Goal: Task Accomplishment & Management: Manage account settings

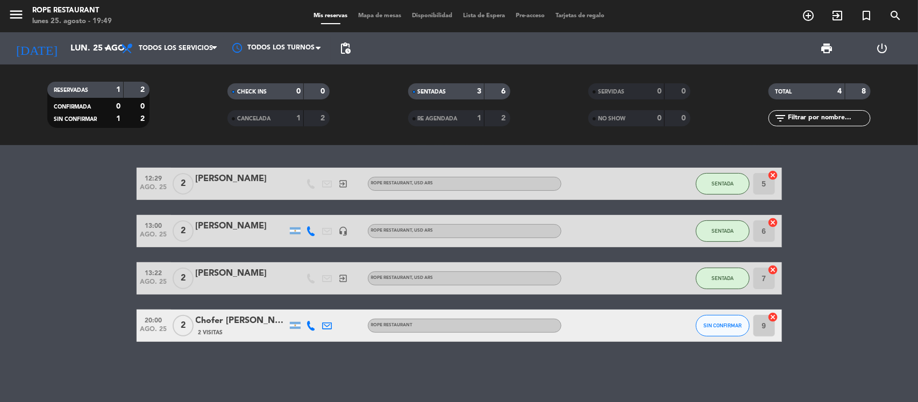
click at [728, 327] on span "SIN CONFIRMAR" at bounding box center [722, 326] width 38 height 6
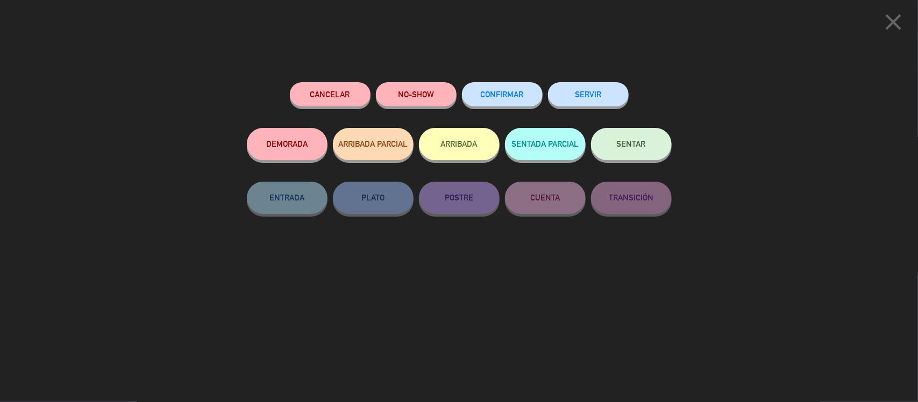
click at [675, 145] on div "Cancelar NO-SHOW CONFIRMAR SERVIR DEMORADA ARRIBADA PARCIAL ARRIBADA SENTADA PA…" at bounding box center [459, 238] width 440 height 327
click at [654, 131] on button "SENTAR" at bounding box center [631, 144] width 81 height 32
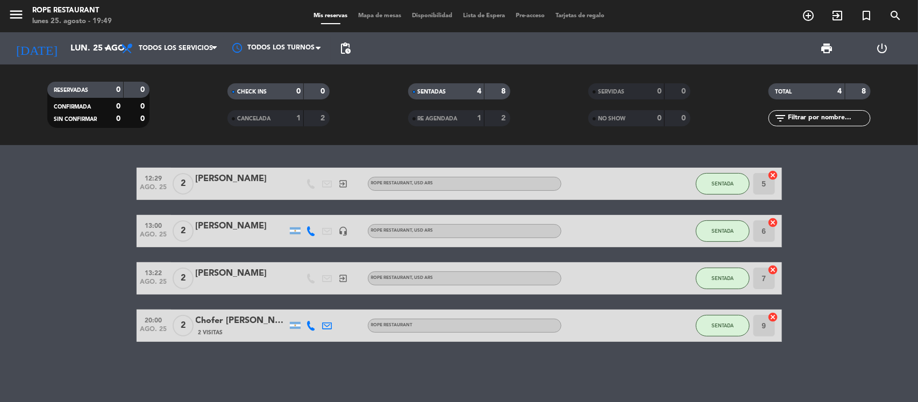
click at [237, 329] on div "2 Visitas" at bounding box center [241, 332] width 91 height 9
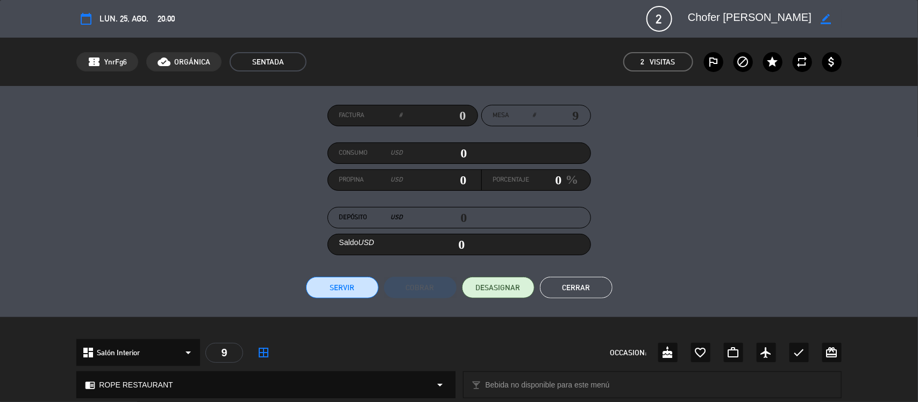
click at [713, 17] on textarea at bounding box center [748, 18] width 123 height 19
drag, startPoint x: 713, startPoint y: 17, endPoint x: 742, endPoint y: 22, distance: 29.3
click at [741, 22] on textarea at bounding box center [748, 18] width 123 height 19
click at [557, 285] on button "Cerrar" at bounding box center [576, 288] width 73 height 22
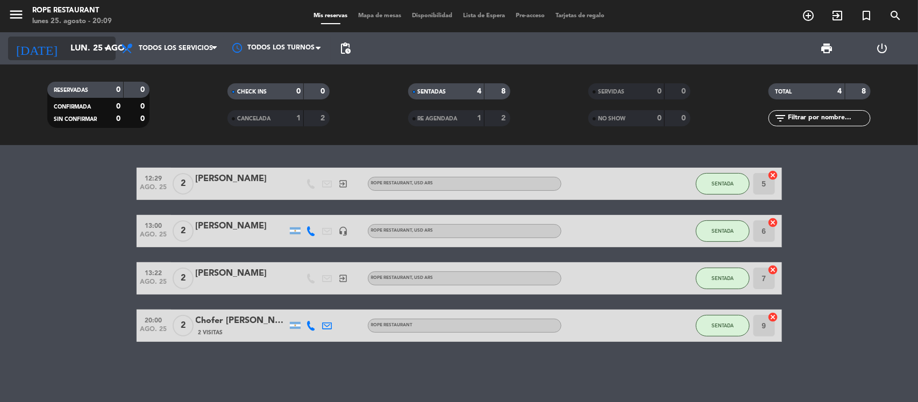
drag, startPoint x: 74, startPoint y: 70, endPoint x: 70, endPoint y: 59, distance: 11.4
click at [73, 70] on div "RESERVADAS 0 0 CONFIRMADA 0 0 SIN CONFIRMAR 0 0 CHECK INS 0 0 CANCELADA 1 2 SEN…" at bounding box center [459, 105] width 918 height 81
click at [70, 58] on input "lun. 25 ago." at bounding box center [121, 48] width 113 height 21
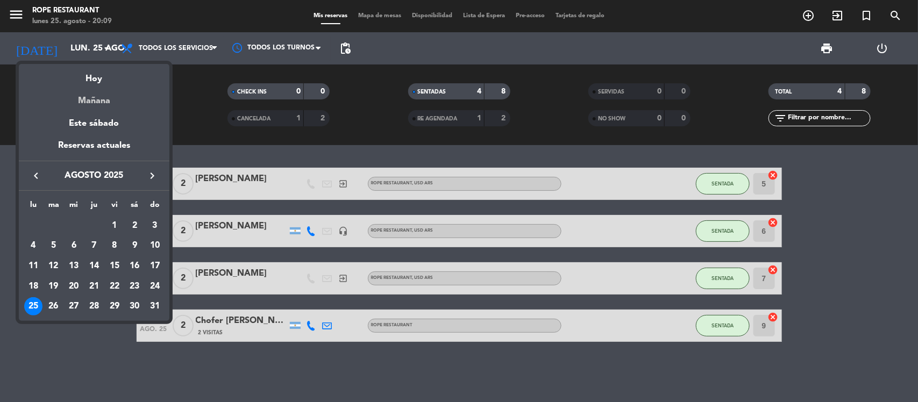
click at [87, 98] on div "Mañana" at bounding box center [94, 97] width 151 height 22
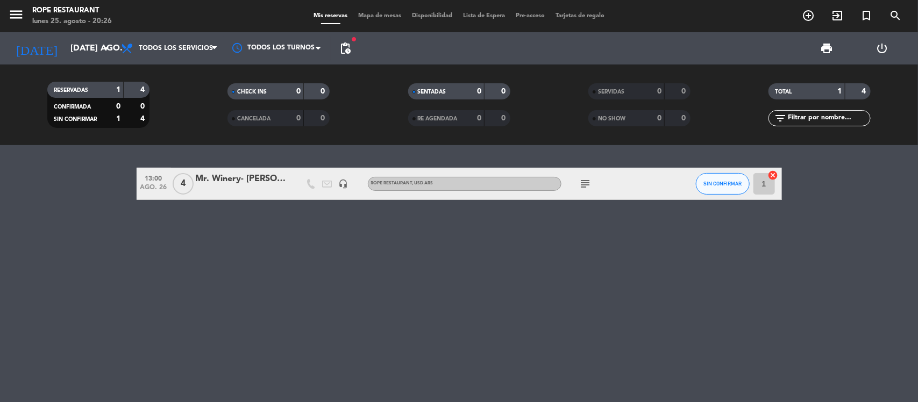
click at [41, 34] on div "[DATE] [DATE] ago. arrow_drop_down" at bounding box center [62, 48] width 108 height 32
click at [52, 59] on div "[DATE] [DATE] ago. arrow_drop_down" at bounding box center [62, 49] width 108 height 24
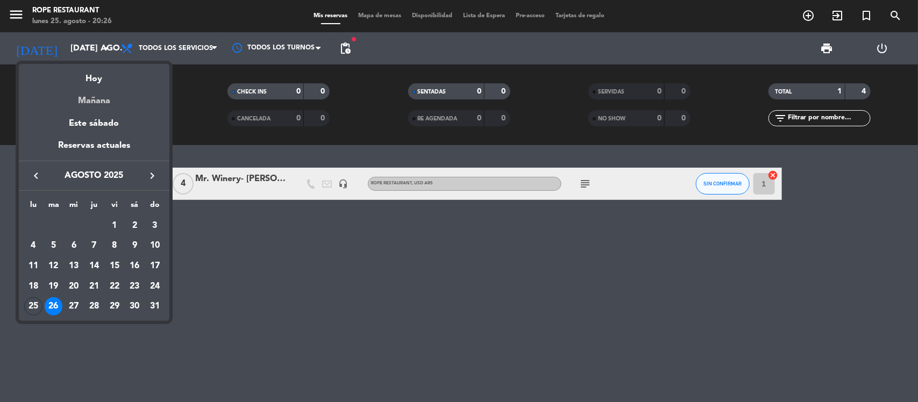
click at [90, 91] on div "Mañana" at bounding box center [94, 97] width 151 height 22
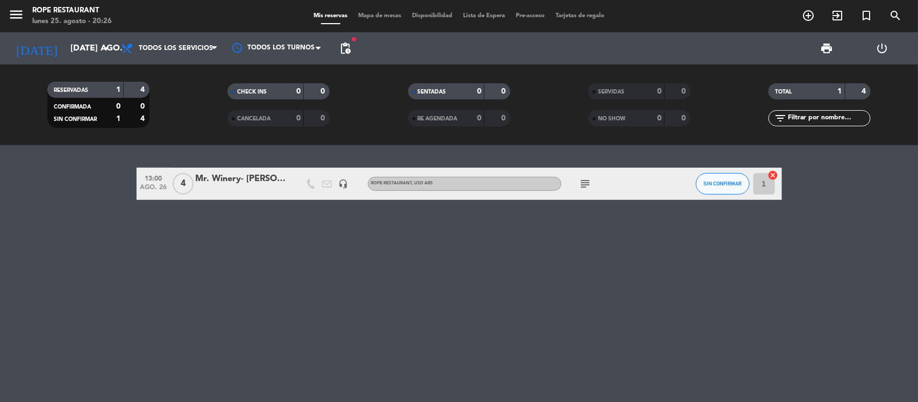
click at [87, 62] on div "[DATE] [DATE] ago. arrow_drop_down" at bounding box center [62, 48] width 108 height 32
click at [84, 52] on input "[DATE] ago." at bounding box center [121, 48] width 113 height 21
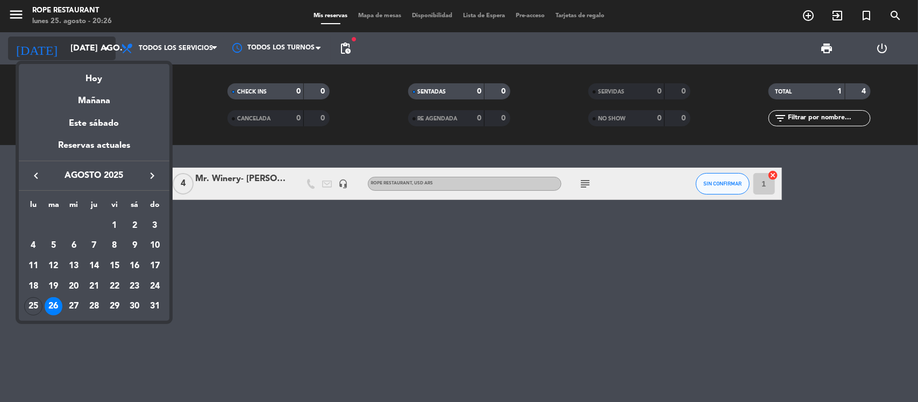
click at [84, 76] on div "Hoy" at bounding box center [94, 75] width 151 height 22
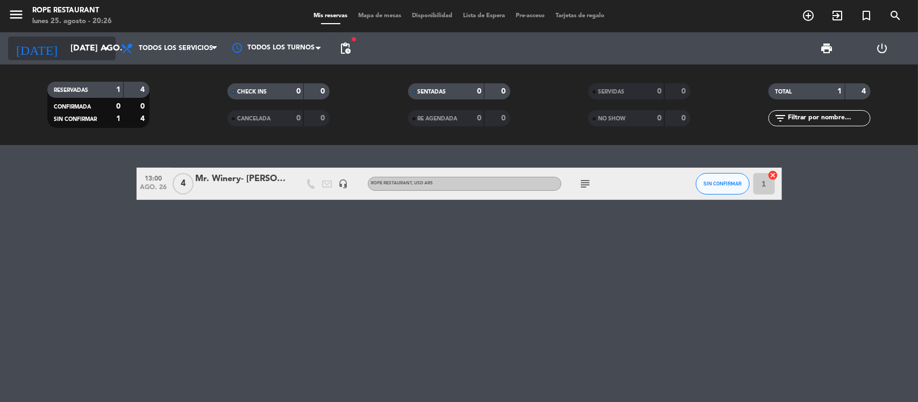
type input "lun. 25 ago."
